Goal: Task Accomplishment & Management: Use online tool/utility

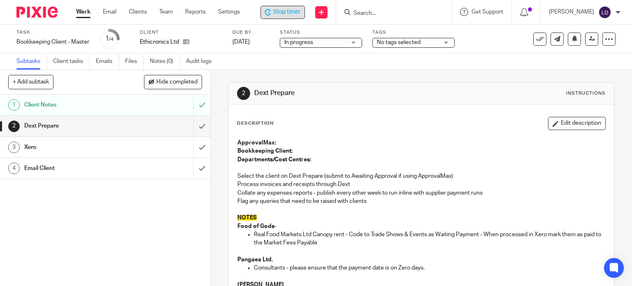
click at [282, 10] on span "Stop timer" at bounding box center [286, 12] width 27 height 9
click at [275, 9] on span "Start timer" at bounding box center [288, 12] width 28 height 9
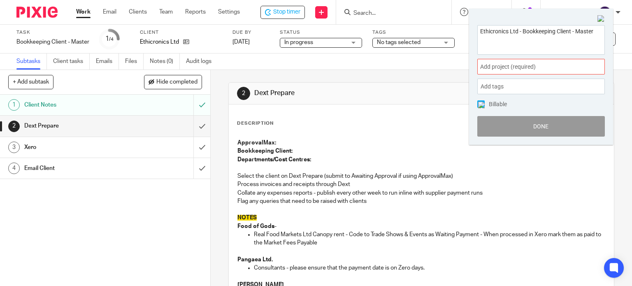
click at [530, 67] on span "Add project (required) :" at bounding box center [532, 67] width 104 height 9
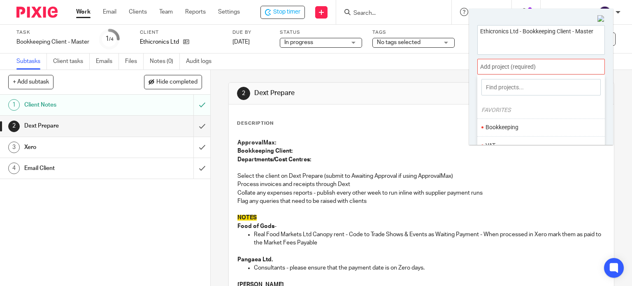
click at [518, 124] on li "Bookkeeping" at bounding box center [539, 127] width 107 height 9
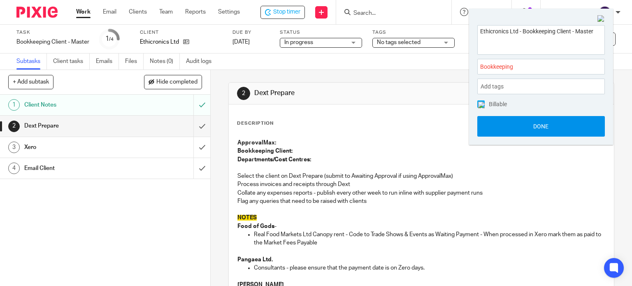
click at [518, 124] on button "Done" at bounding box center [541, 126] width 128 height 21
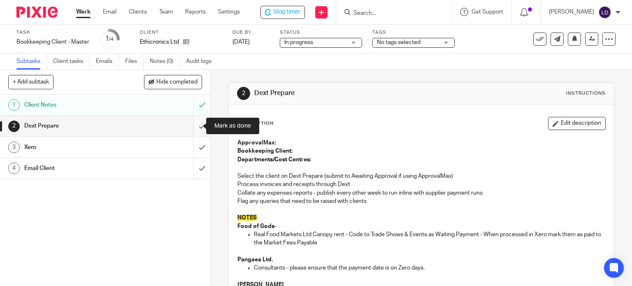
click at [199, 123] on input "submit" at bounding box center [105, 126] width 210 height 21
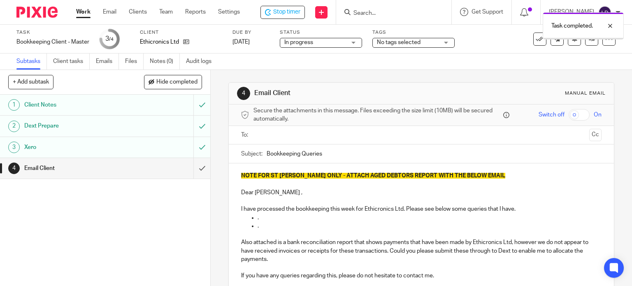
click at [265, 135] on input "text" at bounding box center [421, 134] width 330 height 9
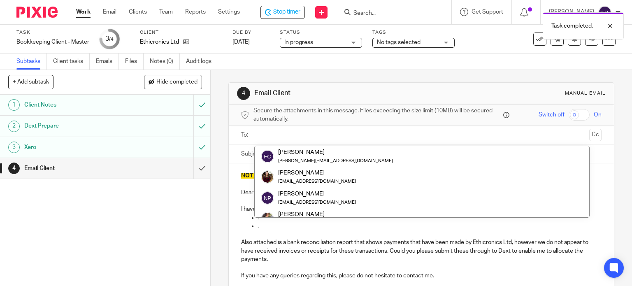
paste input "sallie@ethicronics.com"
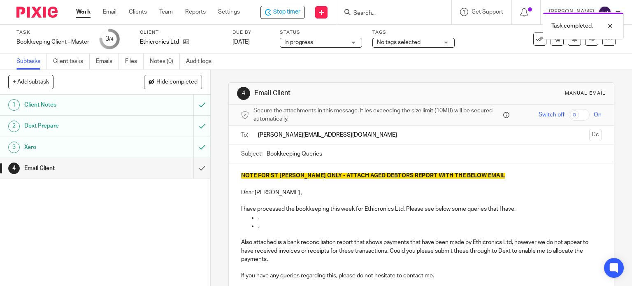
type input "sallie@ethicronics.com"
drag, startPoint x: 227, startPoint y: 185, endPoint x: 233, endPoint y: 188, distance: 6.6
click at [229, 185] on div "NOTE FOR ST JOHN ONLY - ATTACH AGED DEBTORS REPORT WITH THE BELOW EMAIL Dear Fr…" at bounding box center [422, 228] width 386 height 131
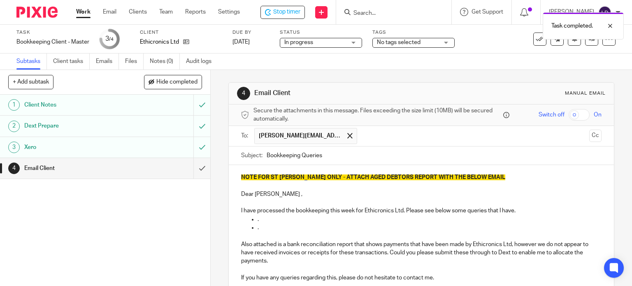
click at [262, 194] on p "Dear Franck ," at bounding box center [421, 194] width 361 height 8
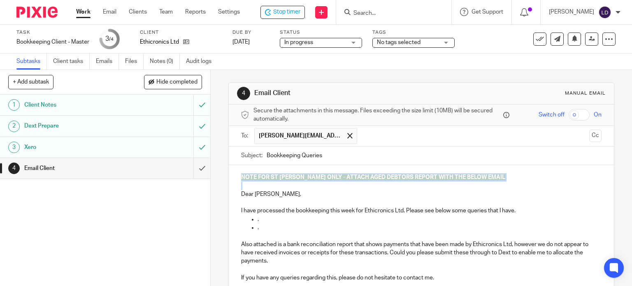
drag, startPoint x: 237, startPoint y: 191, endPoint x: 237, endPoint y: 149, distance: 42.0
click at [237, 149] on form "Secure the attachments in this message. Files exceeding the size limit (10MB) w…" at bounding box center [422, 231] width 386 height 253
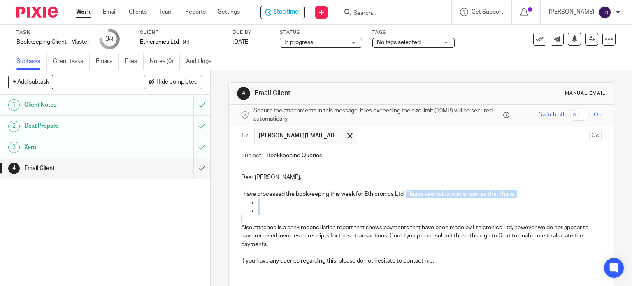
drag, startPoint x: 286, startPoint y: 214, endPoint x: 404, endPoint y: 194, distance: 119.1
click at [404, 194] on div "Dear Sallie, I have processed the bookkeeping this week for Ethicronics Ltd. Pl…" at bounding box center [422, 222] width 386 height 114
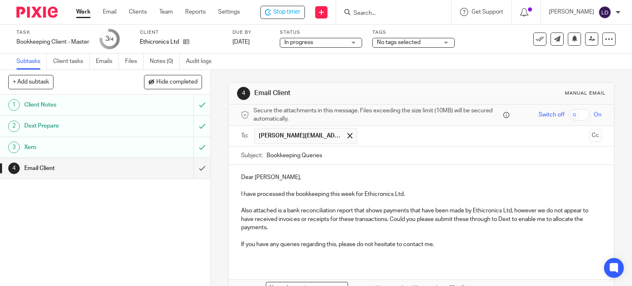
click at [332, 226] on p "Also attached is a bank reconciliation report that shows payments that have bee…" at bounding box center [421, 219] width 361 height 25
click at [387, 224] on p "Also attached is a bank reconciliation report that shows payments that have bee…" at bounding box center [421, 219] width 361 height 25
click at [389, 224] on p "Also attached is a bank reconciliation report that shows payments that have bee…" at bounding box center [421, 219] width 361 height 25
click at [392, 229] on p "Also attached is a bank reconciliation report that shows payments that have bee…" at bounding box center [421, 219] width 361 height 25
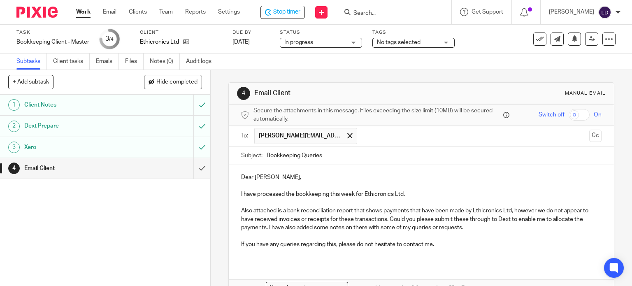
click at [291, 247] on p "If you have any queries regarding this, please do not hesitate to contact me." at bounding box center [421, 244] width 361 height 8
click at [288, 244] on p "If you have any queries regarding this, please do not hesitate to contact me." at bounding box center [421, 244] width 361 height 8
click at [455, 244] on p "If you have any questions regarding this, please do not hesitate to contact me." at bounding box center [421, 244] width 361 height 8
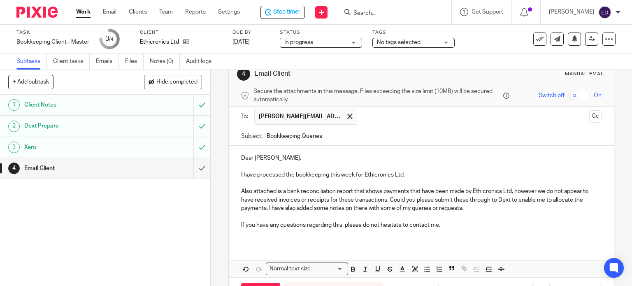
scroll to position [49, 0]
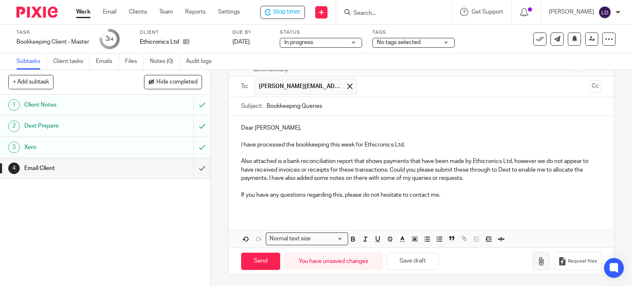
click at [537, 262] on icon "button" at bounding box center [541, 261] width 8 height 8
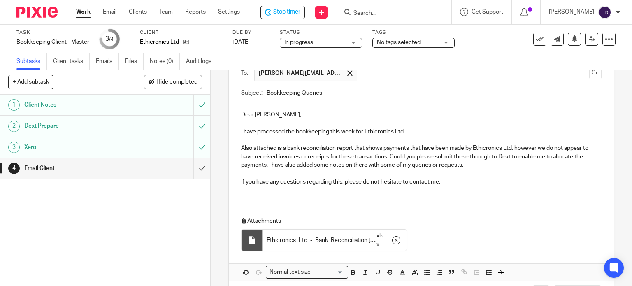
scroll to position [95, 0]
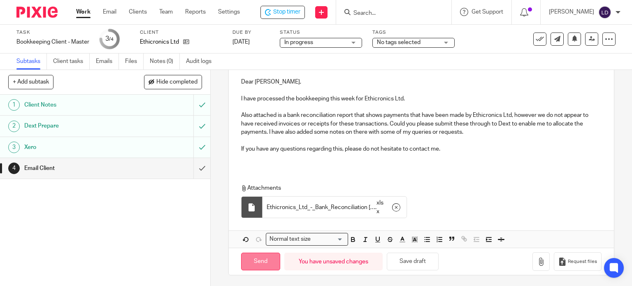
click at [272, 261] on input "Send" at bounding box center [260, 262] width 39 height 18
type input "Sent"
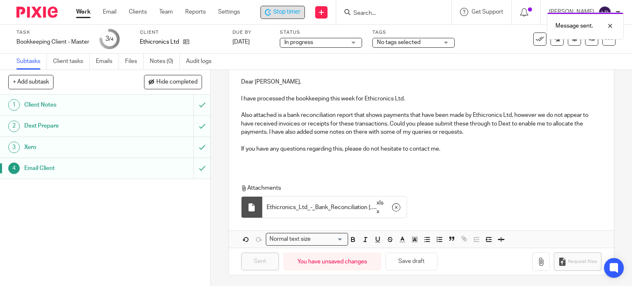
click at [297, 12] on span "Stop timer" at bounding box center [286, 12] width 27 height 9
click at [86, 14] on link "Work" at bounding box center [83, 12] width 14 height 8
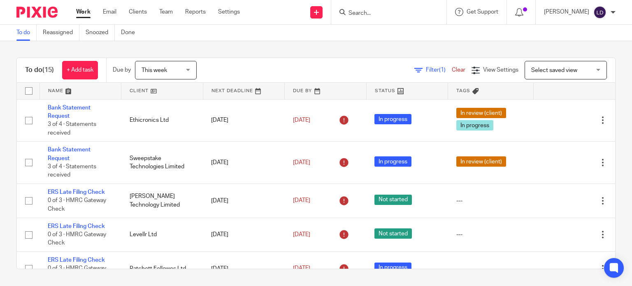
click at [123, 89] on link at bounding box center [161, 91] width 81 height 16
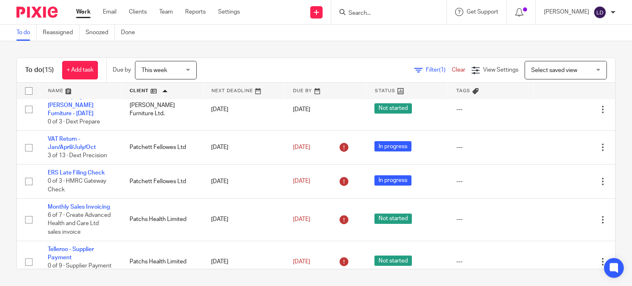
scroll to position [297, 0]
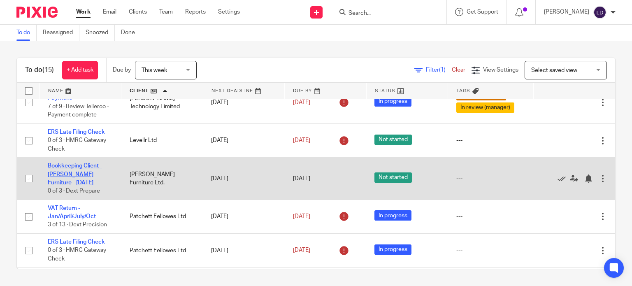
click at [78, 165] on link "Bookkeeping Client - [PERSON_NAME] Furniture - [DATE]" at bounding box center [75, 174] width 54 height 23
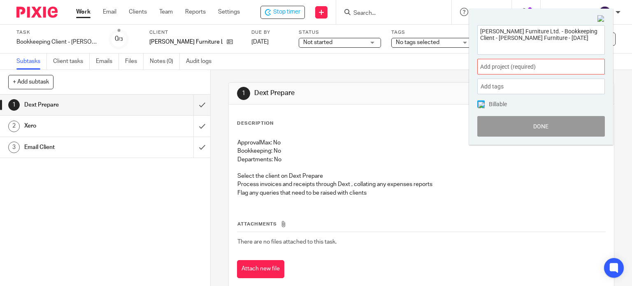
click at [492, 70] on div "Add project (required) :" at bounding box center [541, 67] width 128 height 16
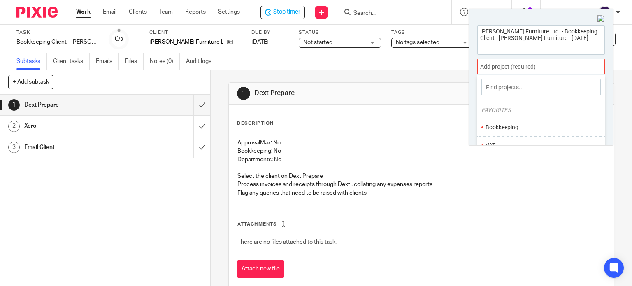
click at [497, 128] on li "Bookkeeping" at bounding box center [539, 127] width 107 height 9
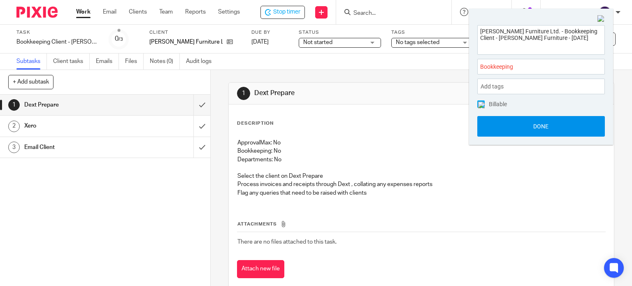
click at [497, 134] on button "Done" at bounding box center [541, 126] width 128 height 21
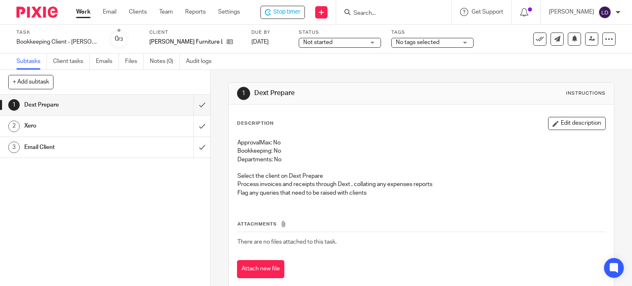
click at [354, 39] on span "Not started" at bounding box center [334, 42] width 62 height 9
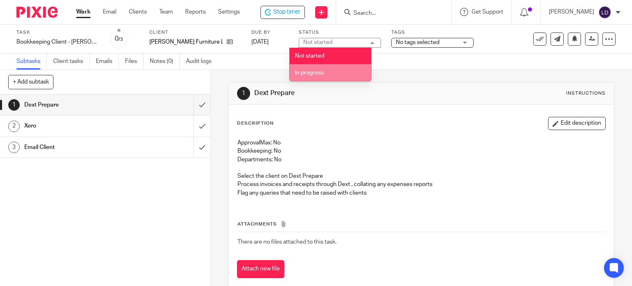
click at [352, 69] on li "In progress" at bounding box center [330, 72] width 81 height 17
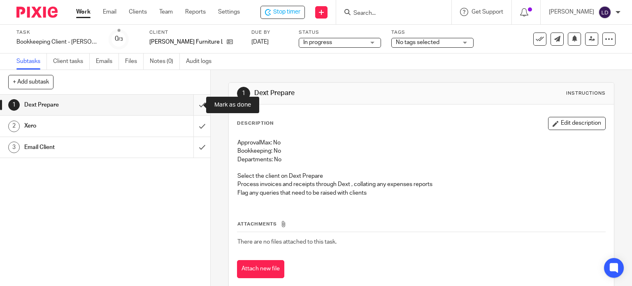
click at [196, 105] on input "submit" at bounding box center [105, 105] width 210 height 21
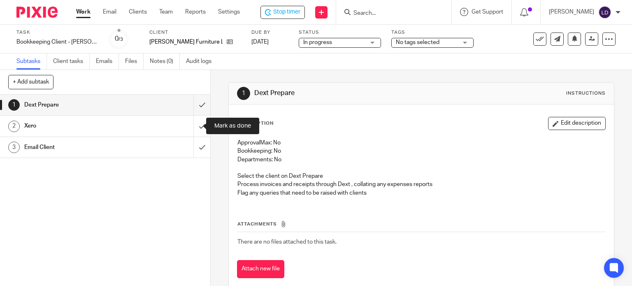
drag, startPoint x: 197, startPoint y: 126, endPoint x: 204, endPoint y: 146, distance: 21.7
click at [197, 128] on input "submit" at bounding box center [105, 126] width 210 height 21
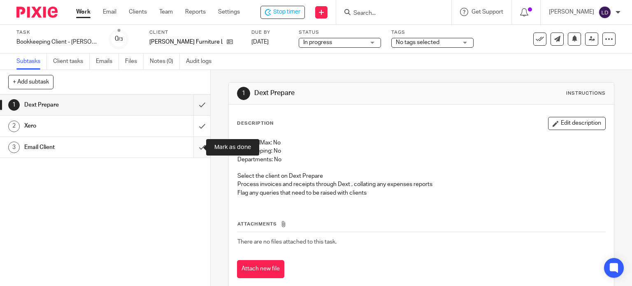
click at [195, 144] on input "submit" at bounding box center [105, 147] width 210 height 21
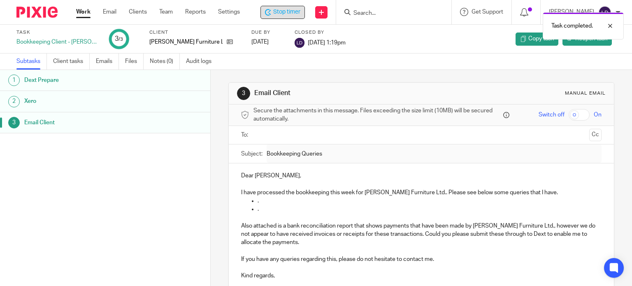
click at [296, 14] on span "Stop timer" at bounding box center [286, 12] width 27 height 9
click at [90, 12] on link "Work" at bounding box center [83, 12] width 14 height 8
